Goal: Information Seeking & Learning: Understand process/instructions

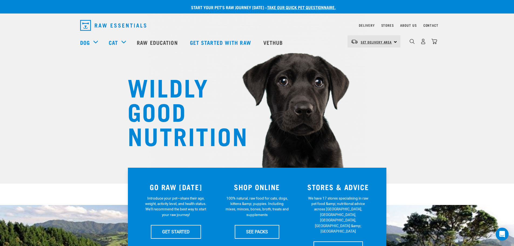
click at [371, 43] on span "Set Delivery Area" at bounding box center [376, 42] width 31 height 2
click at [370, 68] on link "[GEOGRAPHIC_DATA]" at bounding box center [373, 69] width 52 height 12
click at [369, 26] on link "Delivery" at bounding box center [367, 25] width 16 height 2
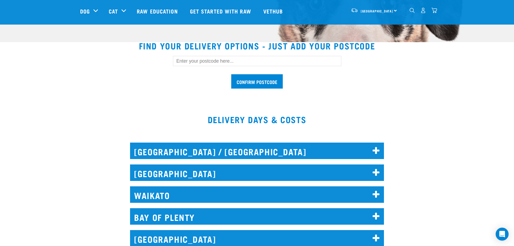
scroll to position [162, 0]
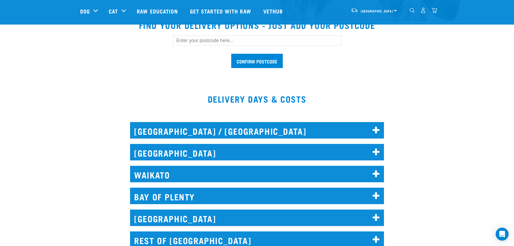
click at [233, 42] on input "text" at bounding box center [257, 40] width 168 height 10
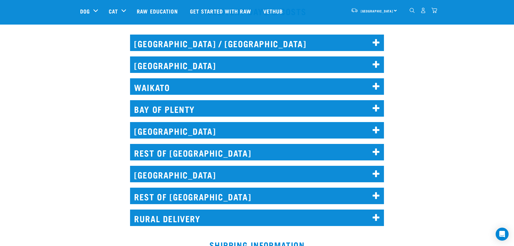
scroll to position [270, 0]
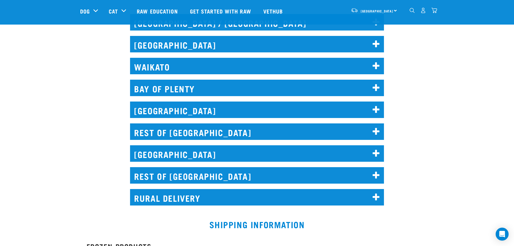
click at [209, 178] on h2 "REST OF [GEOGRAPHIC_DATA]" at bounding box center [257, 175] width 254 height 16
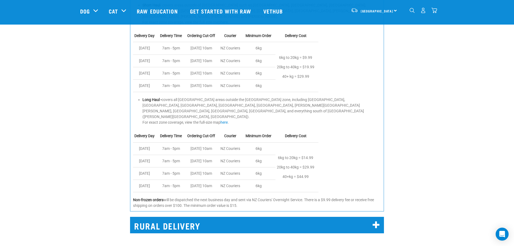
scroll to position [405, 0]
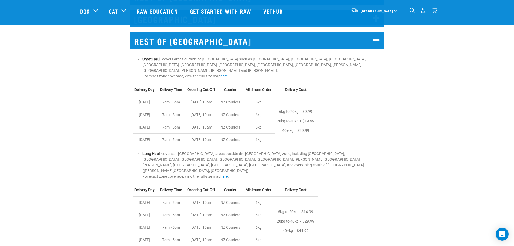
click at [76, 179] on div "REST OF [GEOGRAPHIC_DATA] [GEOGRAPHIC_DATA] - covers areas outside of [GEOGRAPH…" at bounding box center [257, 147] width 520 height 245
click at [477, 167] on div "REST OF [GEOGRAPHIC_DATA] [GEOGRAPHIC_DATA] - covers areas outside of [GEOGRAPH…" at bounding box center [257, 147] width 520 height 245
